Goal: Task Accomplishment & Management: Manage account settings

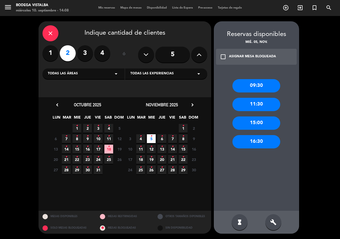
click at [111, 6] on span "Mis reservas" at bounding box center [107, 7] width 22 height 3
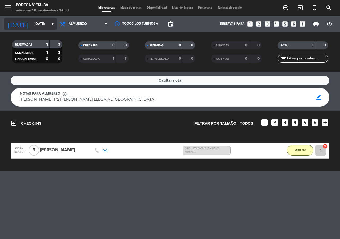
click at [54, 26] on icon "arrow_drop_down" at bounding box center [52, 24] width 6 height 6
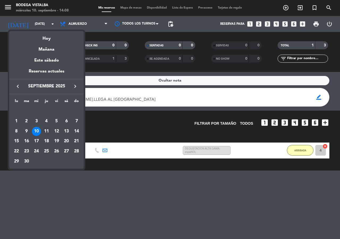
click at [46, 132] on div "11" at bounding box center [46, 131] width 9 height 9
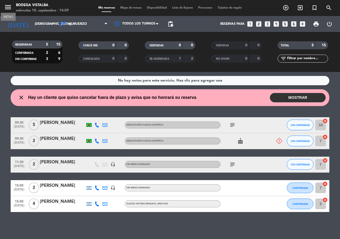
click at [5, 7] on icon "menu" at bounding box center [8, 7] width 8 height 8
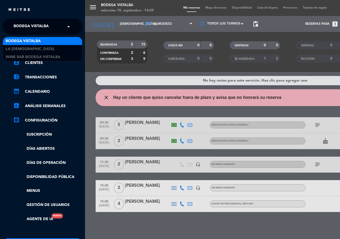
click at [70, 26] on span at bounding box center [69, 26] width 9 height 11
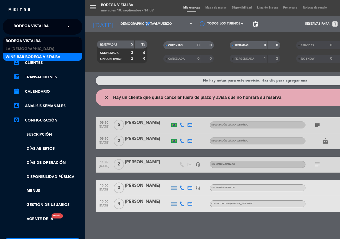
click at [74, 60] on div "Wine Bar Bodega Vistalba" at bounding box center [42, 57] width 79 height 8
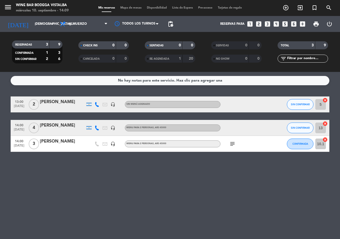
click at [232, 145] on icon "subject" at bounding box center [232, 143] width 6 height 6
click at [36, 19] on div "[DATE] [DATE] arrow_drop_down" at bounding box center [30, 24] width 53 height 12
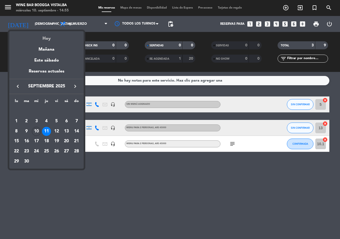
click at [44, 37] on div "Hoy" at bounding box center [46, 36] width 74 height 11
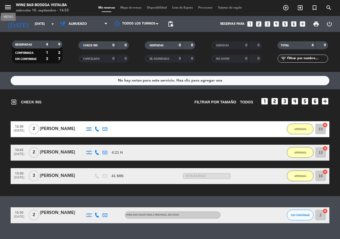
click at [5, 8] on icon "menu" at bounding box center [8, 7] width 8 height 8
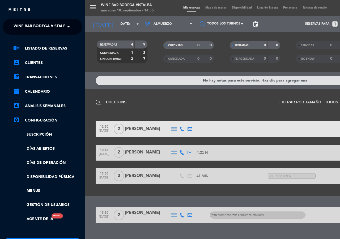
click at [19, 23] on span "Wine Bar Bodega Vistalba" at bounding box center [41, 26] width 55 height 11
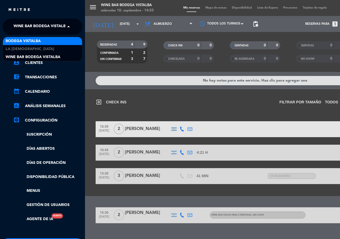
click at [27, 43] on span "BODEGA VISTALBA" at bounding box center [23, 41] width 35 height 6
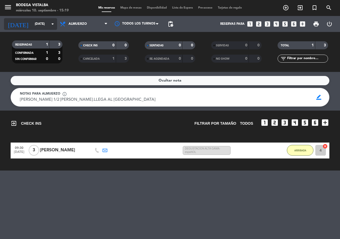
click at [39, 20] on input "[DATE]" at bounding box center [53, 23] width 42 height 9
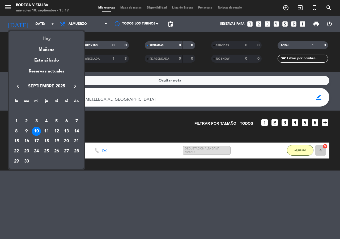
click at [50, 35] on div "Hoy" at bounding box center [46, 36] width 74 height 11
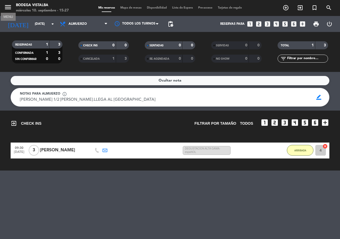
click at [7, 7] on icon "menu" at bounding box center [8, 7] width 8 height 8
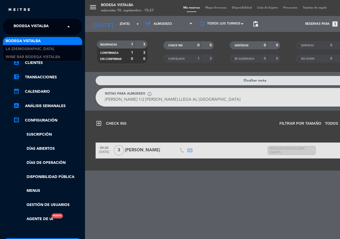
click at [35, 27] on span "BODEGA VISTALBA" at bounding box center [31, 26] width 35 height 11
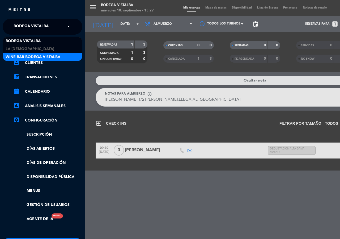
click at [43, 60] on div "Wine Bar Bodega Vistalba" at bounding box center [42, 57] width 79 height 8
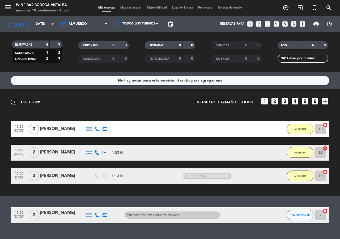
scroll to position [11, 0]
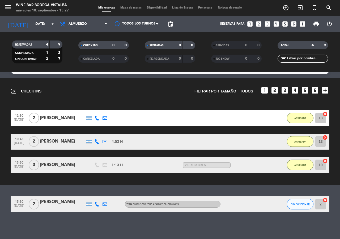
click at [56, 202] on div "[PERSON_NAME]" at bounding box center [62, 201] width 45 height 7
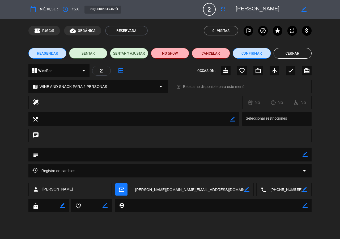
click at [284, 49] on button "Cerrar" at bounding box center [293, 53] width 38 height 11
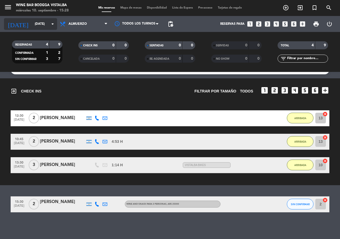
click at [32, 20] on input "[DATE]" at bounding box center [53, 23] width 42 height 9
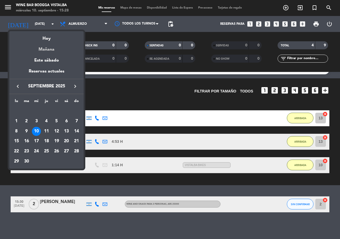
click at [48, 52] on div "Mañana" at bounding box center [46, 47] width 74 height 11
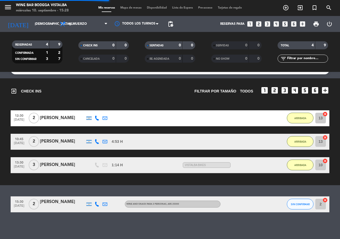
scroll to position [0, 0]
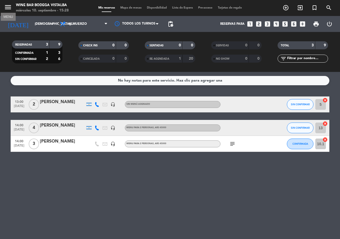
click at [4, 4] on icon "menu" at bounding box center [8, 7] width 8 height 8
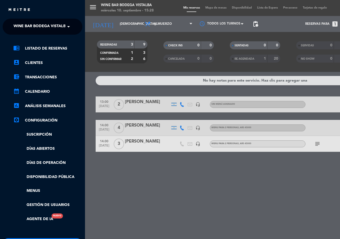
click at [14, 18] on div "close × Wine Bar Bodega Vistalba × chrome_reader_mode Listado de Reservas accou…" at bounding box center [42, 119] width 85 height 239
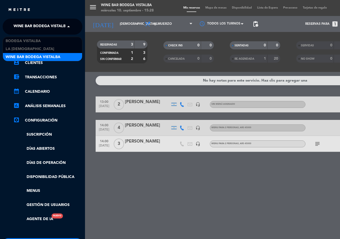
click at [18, 26] on span "Wine Bar Bodega Vistalba" at bounding box center [41, 26] width 55 height 11
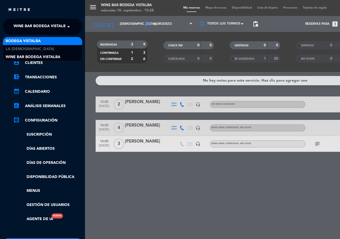
click at [20, 40] on span "BODEGA VISTALBA" at bounding box center [23, 41] width 35 height 6
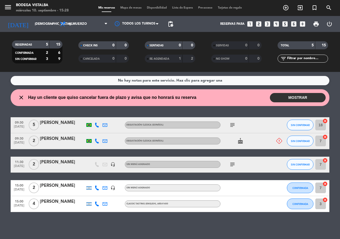
click at [197, 229] on div "No hay notas para este servicio. Haz clic para agregar una close Hay un cliente…" at bounding box center [170, 155] width 340 height 167
click at [232, 164] on icon "subject" at bounding box center [232, 164] width 6 height 6
click at [235, 124] on icon "subject" at bounding box center [232, 125] width 6 height 6
click at [203, 229] on div "No hay notas para este servicio. Haz clic para agregar una close Hay un cliente…" at bounding box center [170, 155] width 340 height 167
click at [291, 97] on button "MOSTRAR" at bounding box center [298, 97] width 56 height 9
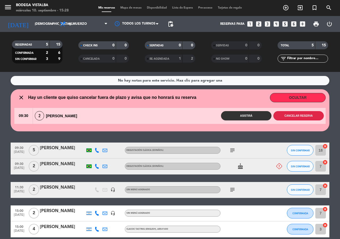
click at [303, 116] on button "Cancelar reserva" at bounding box center [299, 115] width 51 height 9
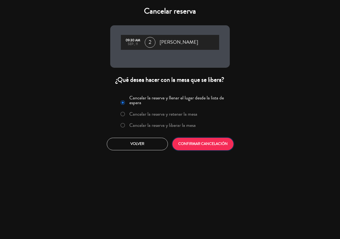
click at [197, 143] on button "CONFIRMAR CANCELACIÓN" at bounding box center [203, 143] width 61 height 12
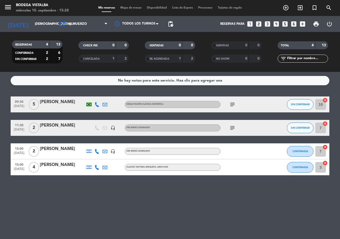
click at [235, 102] on icon "subject" at bounding box center [232, 104] width 6 height 6
click at [235, 126] on icon "subject" at bounding box center [232, 127] width 6 height 6
click at [0, 189] on div "No hay notas para este servicio. Haz clic para agregar una 09:30 [DATE] 5 [PERS…" at bounding box center [170, 155] width 340 height 167
click at [4, 3] on div "menu MENU BODEGA VISTALBA [DATE] 10. septiembre - 15:32" at bounding box center [42, 8] width 85 height 12
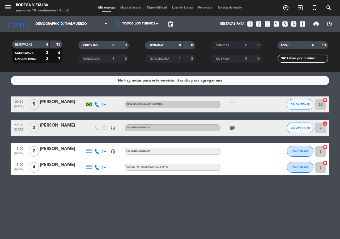
click at [13, 7] on span "menu" at bounding box center [10, 8] width 12 height 12
click at [6, 8] on icon "menu" at bounding box center [8, 7] width 8 height 8
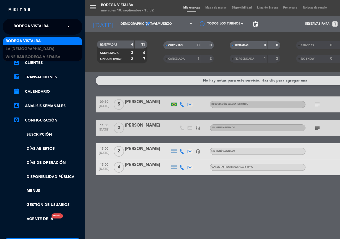
drag, startPoint x: 43, startPoint y: 24, endPoint x: 45, endPoint y: 28, distance: 4.3
click at [43, 24] on span "BODEGA VISTALBA" at bounding box center [31, 26] width 35 height 11
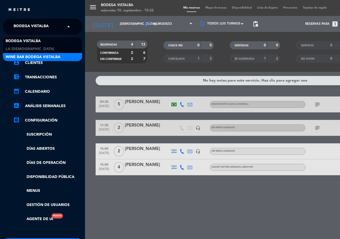
click at [47, 56] on span "Wine Bar Bodega Vistalba" at bounding box center [33, 57] width 55 height 6
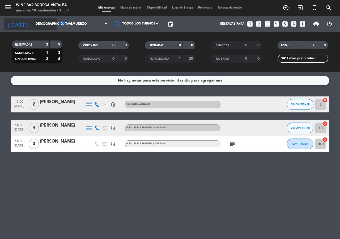
click at [32, 22] on input "[DEMOGRAPHIC_DATA][DATE]" at bounding box center [53, 23] width 42 height 9
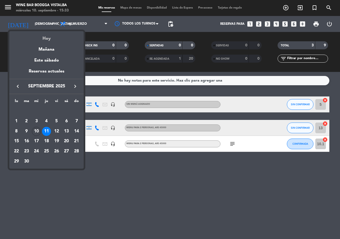
click at [37, 37] on div "Hoy" at bounding box center [46, 36] width 74 height 11
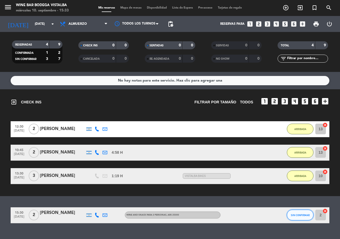
click at [301, 218] on button "SIN CONFIRMAR" at bounding box center [300, 214] width 27 height 11
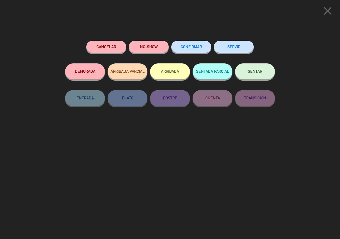
click at [170, 68] on button "ARRIBADA" at bounding box center [170, 71] width 40 height 16
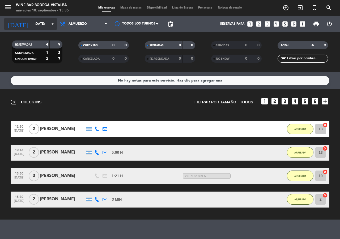
click at [32, 23] on input "[DATE]" at bounding box center [53, 23] width 42 height 9
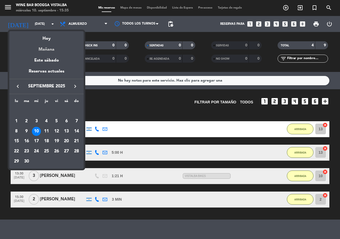
click at [55, 49] on div "Mañana" at bounding box center [46, 47] width 74 height 11
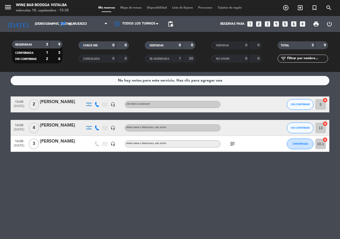
click at [233, 144] on icon "subject" at bounding box center [232, 143] width 6 height 6
click at [45, 25] on input "[DEMOGRAPHIC_DATA][DATE]" at bounding box center [53, 23] width 42 height 9
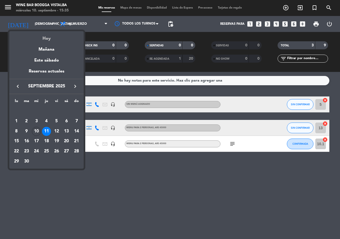
click at [54, 39] on div "Hoy" at bounding box center [46, 36] width 74 height 11
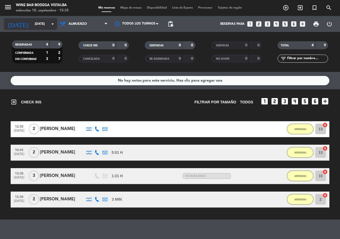
click at [34, 23] on input "[DATE]" at bounding box center [53, 23] width 42 height 9
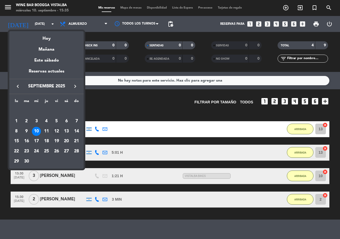
click at [59, 130] on div "12" at bounding box center [56, 131] width 9 height 9
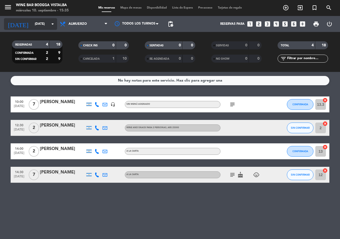
click at [42, 23] on input "[DATE]" at bounding box center [53, 23] width 42 height 9
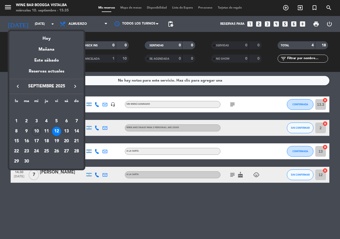
click at [66, 132] on div "13" at bounding box center [66, 131] width 9 height 9
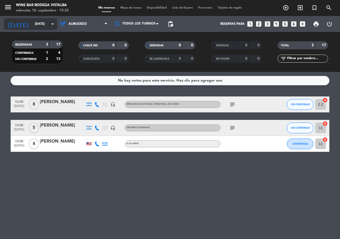
click at [37, 24] on input "[DATE]" at bounding box center [53, 23] width 42 height 9
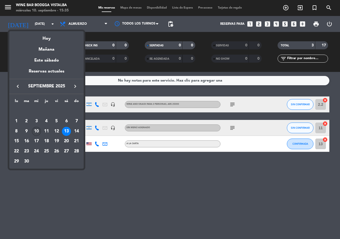
click at [35, 131] on div "10" at bounding box center [36, 131] width 9 height 9
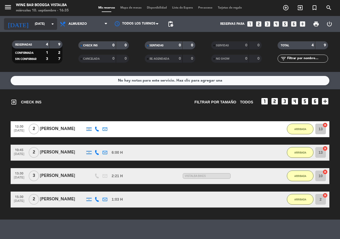
click at [38, 22] on input "[DATE]" at bounding box center [53, 23] width 42 height 9
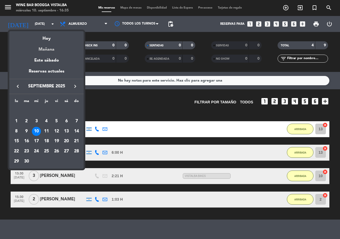
click at [49, 48] on div "Mañana" at bounding box center [46, 47] width 74 height 11
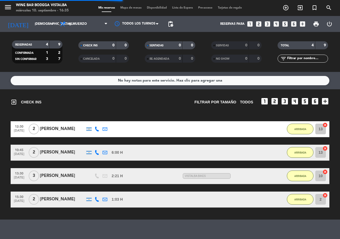
click at [3, 8] on div "menu Wine Bar Bodega Vistalba [DATE] 10. septiembre - 16:35" at bounding box center [42, 8] width 85 height 12
click at [8, 9] on icon "menu" at bounding box center [8, 7] width 8 height 8
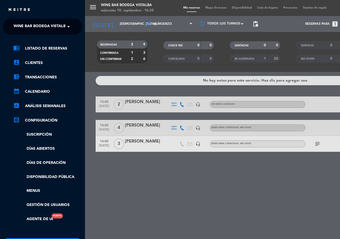
click at [26, 29] on span "Wine Bar Bodega Vistalba" at bounding box center [41, 26] width 55 height 11
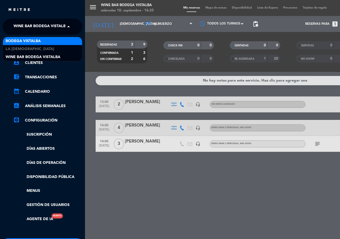
click at [27, 38] on span "BODEGA VISTALBA" at bounding box center [23, 41] width 35 height 6
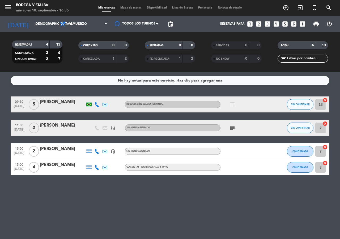
click at [233, 102] on icon "subject" at bounding box center [232, 104] width 6 height 6
click at [153, 206] on div "No hay notas para este servicio. Haz clic para agregar una 09:30 [DATE] 5 [PERS…" at bounding box center [170, 155] width 340 height 167
click at [236, 126] on icon "subject" at bounding box center [232, 127] width 6 height 6
click at [98, 191] on div "No hay notas para este servicio. Haz clic para agregar una 09:30 [DATE] 5 [PERS…" at bounding box center [170, 155] width 340 height 167
click at [230, 124] on icon "subject" at bounding box center [232, 127] width 6 height 6
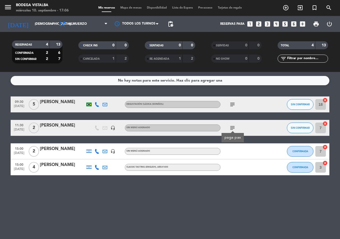
click at [20, 124] on span "11:30" at bounding box center [18, 125] width 13 height 6
click at [168, 217] on div "No hay notas para este servicio. Haz clic para agregar una 09:30 [DATE] 5 [PERS…" at bounding box center [170, 155] width 340 height 167
click at [17, 151] on span "[DATE]" at bounding box center [18, 154] width 13 height 6
click at [24, 168] on span "[DATE]" at bounding box center [18, 170] width 13 height 6
click at [39, 190] on div "No hay notas para este servicio. Haz clic para agregar una 09:30 [DATE] 5 [PERS…" at bounding box center [170, 155] width 340 height 167
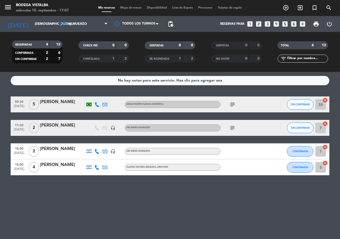
click at [20, 102] on span "09:30" at bounding box center [18, 101] width 13 height 6
click at [231, 106] on icon "subject" at bounding box center [232, 104] width 6 height 6
click at [14, 105] on span "[DATE]" at bounding box center [18, 107] width 13 height 6
click at [96, 104] on icon at bounding box center [97, 104] width 5 height 5
click at [86, 95] on span "Copiar" at bounding box center [91, 96] width 11 height 6
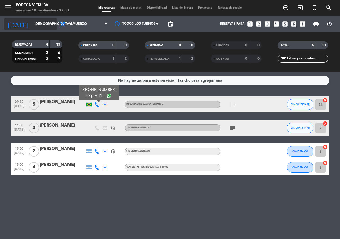
click at [32, 25] on input "[DEMOGRAPHIC_DATA][DATE]" at bounding box center [53, 23] width 42 height 9
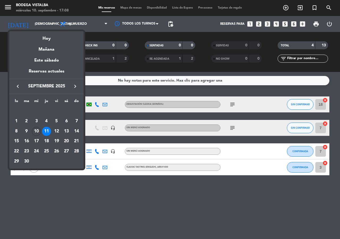
click at [32, 143] on div "17" at bounding box center [36, 140] width 9 height 9
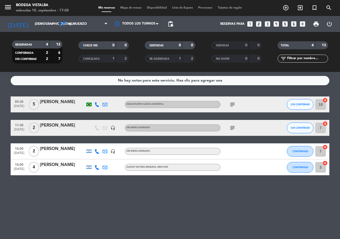
type input "[DATE]"
click at [34, 26] on input "[DATE]" at bounding box center [53, 23] width 42 height 9
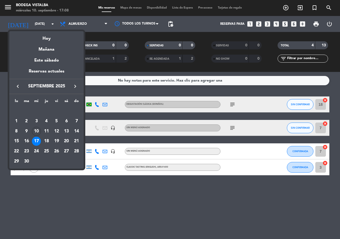
click at [38, 141] on div "17" at bounding box center [36, 140] width 9 height 9
